Goal: Task Accomplishment & Management: Manage account settings

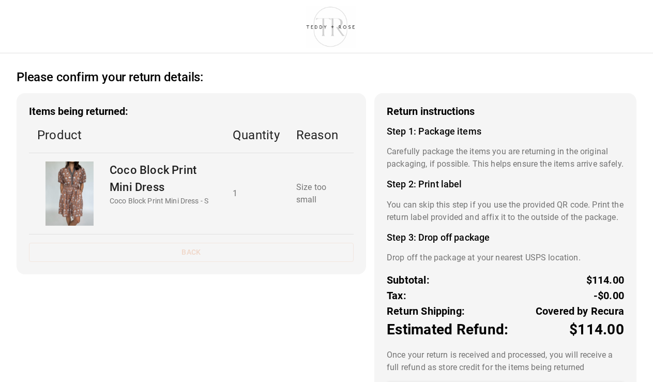
scroll to position [72, 0]
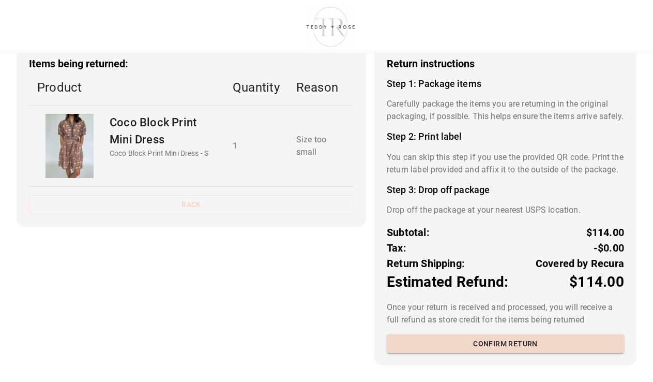
click at [267, 164] on div "Items being returned: Product Quantity Reason Coco Block Print Mini Dress Coco …" at bounding box center [192, 136] width 350 height 181
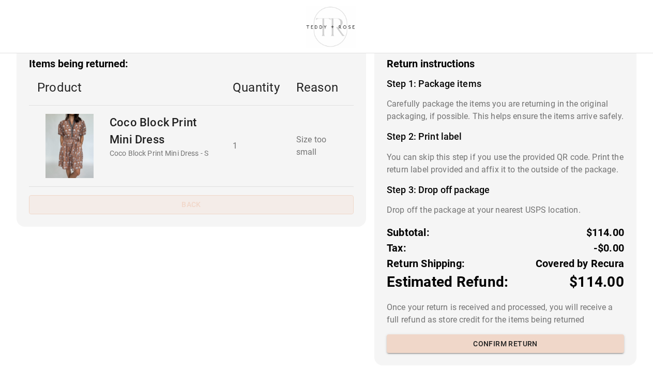
click at [263, 195] on button "Back" at bounding box center [191, 204] width 325 height 19
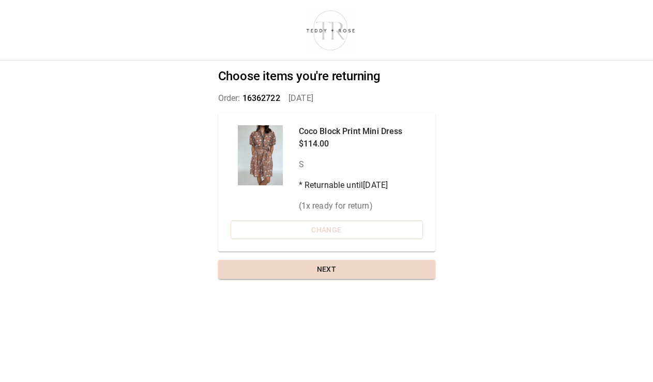
click at [340, 225] on button "Change" at bounding box center [327, 229] width 192 height 19
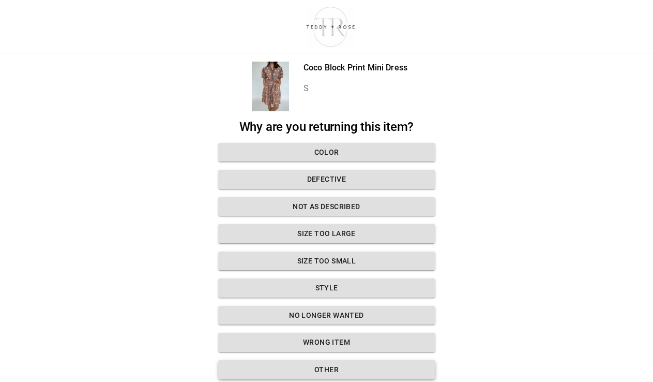
click at [321, 376] on button "Other" at bounding box center [326, 369] width 217 height 19
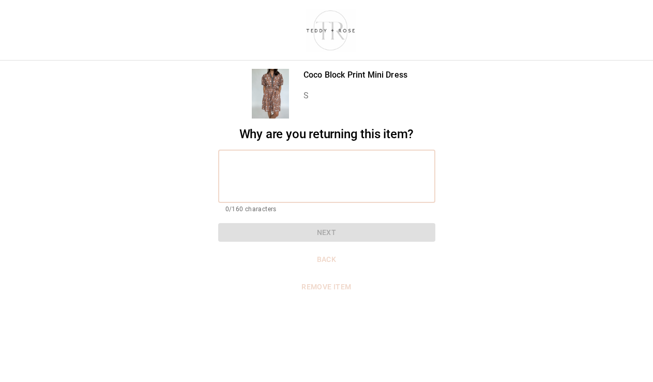
click at [289, 185] on textarea at bounding box center [326, 176] width 203 height 36
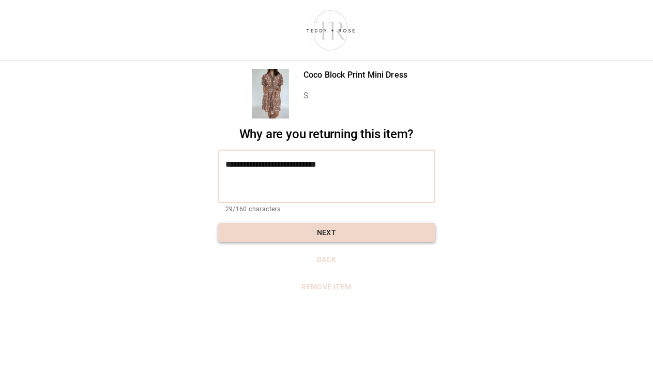
type textarea "**********"
click at [300, 232] on button "Next" at bounding box center [326, 232] width 217 height 19
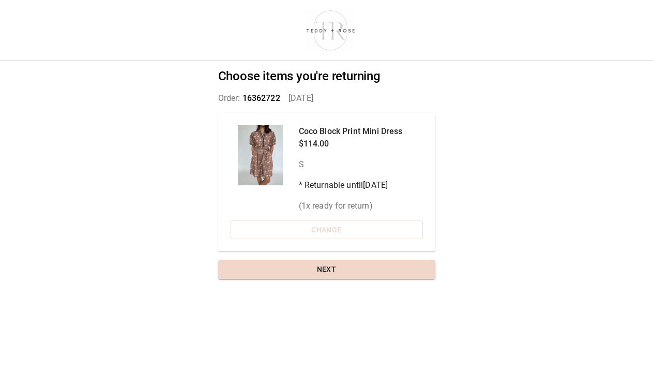
click at [295, 234] on button "Change" at bounding box center [327, 229] width 192 height 19
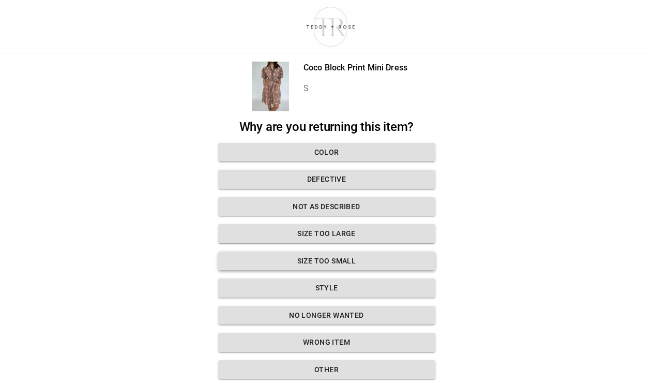
click at [312, 264] on button "Size too small" at bounding box center [326, 260] width 217 height 19
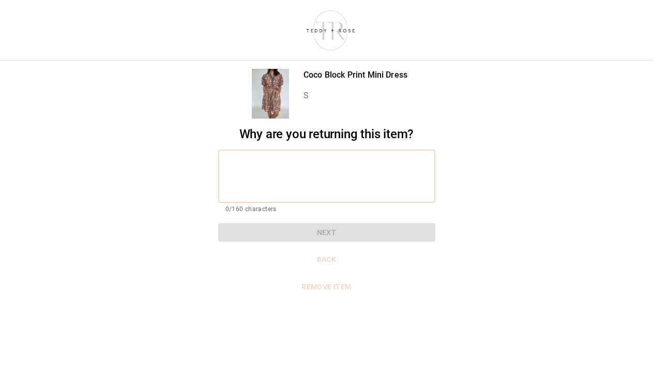
click at [268, 174] on textarea at bounding box center [326, 176] width 203 height 36
click at [326, 264] on button "Back" at bounding box center [326, 259] width 217 height 19
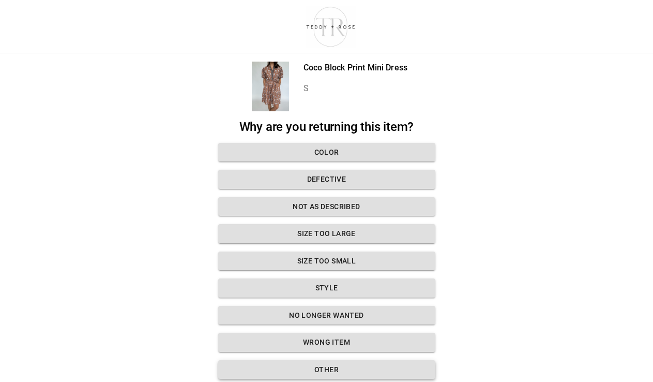
click at [324, 367] on button "Other" at bounding box center [326, 369] width 217 height 19
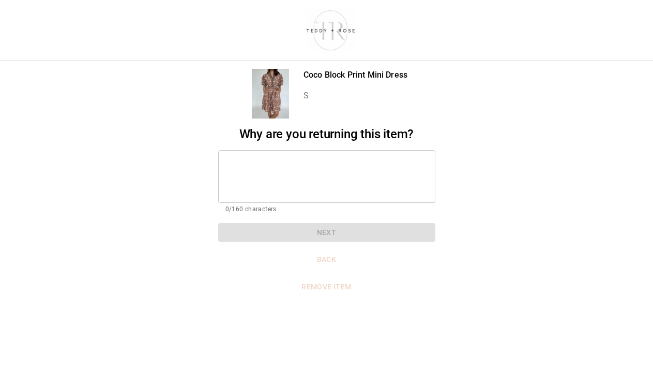
click at [270, 164] on textarea at bounding box center [326, 176] width 203 height 36
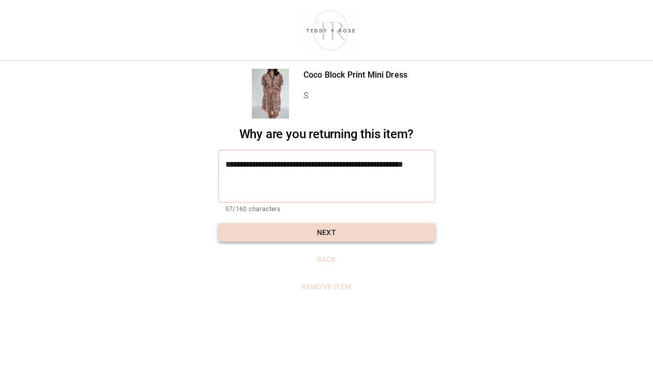
type textarea "**********"
click at [330, 233] on button "Next" at bounding box center [326, 232] width 217 height 19
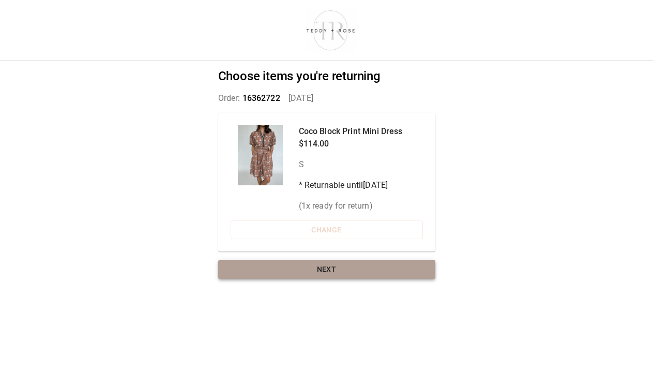
click at [340, 265] on button "Next" at bounding box center [326, 269] width 217 height 19
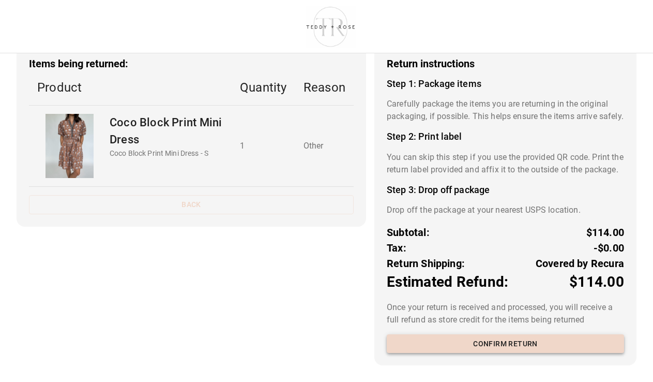
click at [527, 341] on button "Confirm return" at bounding box center [505, 343] width 237 height 19
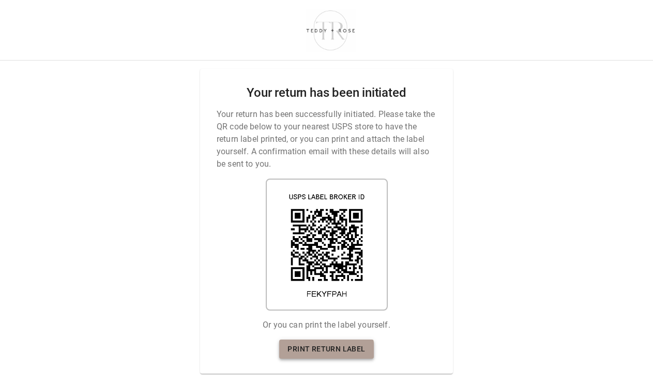
click at [310, 351] on link "Print return label" at bounding box center [326, 348] width 94 height 19
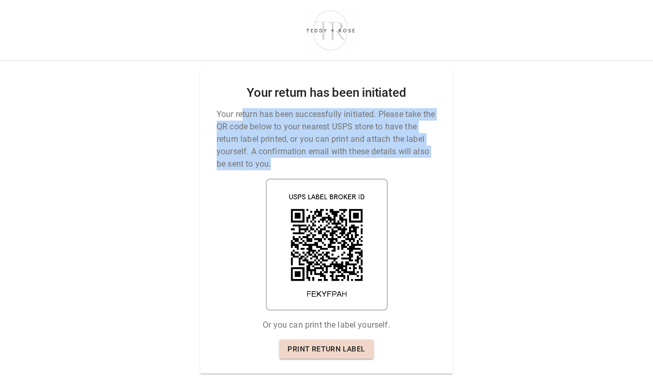
drag, startPoint x: 244, startPoint y: 112, endPoint x: 281, endPoint y: 165, distance: 65.1
click at [281, 166] on p "Your return has been successfully initiated. Please take the QR code below to y…" at bounding box center [327, 139] width 220 height 62
click at [281, 165] on p "Your return has been successfully initiated. Please take the QR code below to y…" at bounding box center [327, 139] width 220 height 62
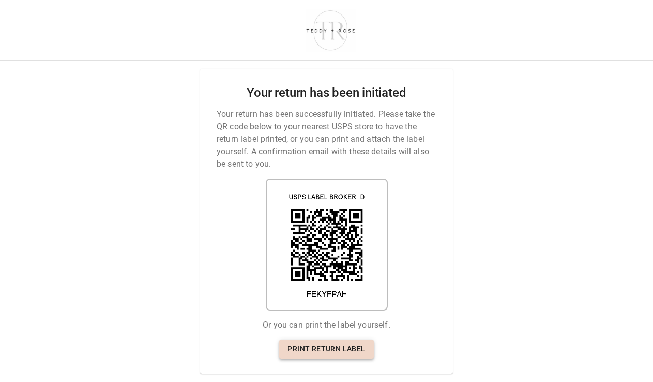
click at [322, 350] on link "Print return label" at bounding box center [326, 348] width 94 height 19
click at [321, 351] on link "Print return label" at bounding box center [326, 348] width 94 height 19
